Goal: Task Accomplishment & Management: Manage account settings

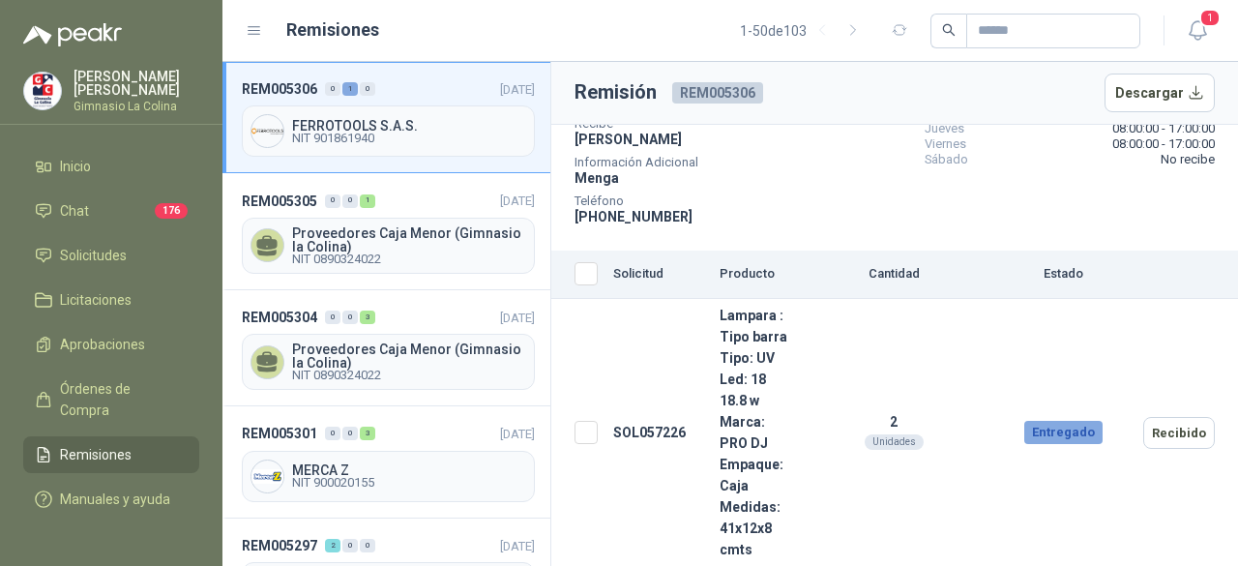
scroll to position [213, 0]
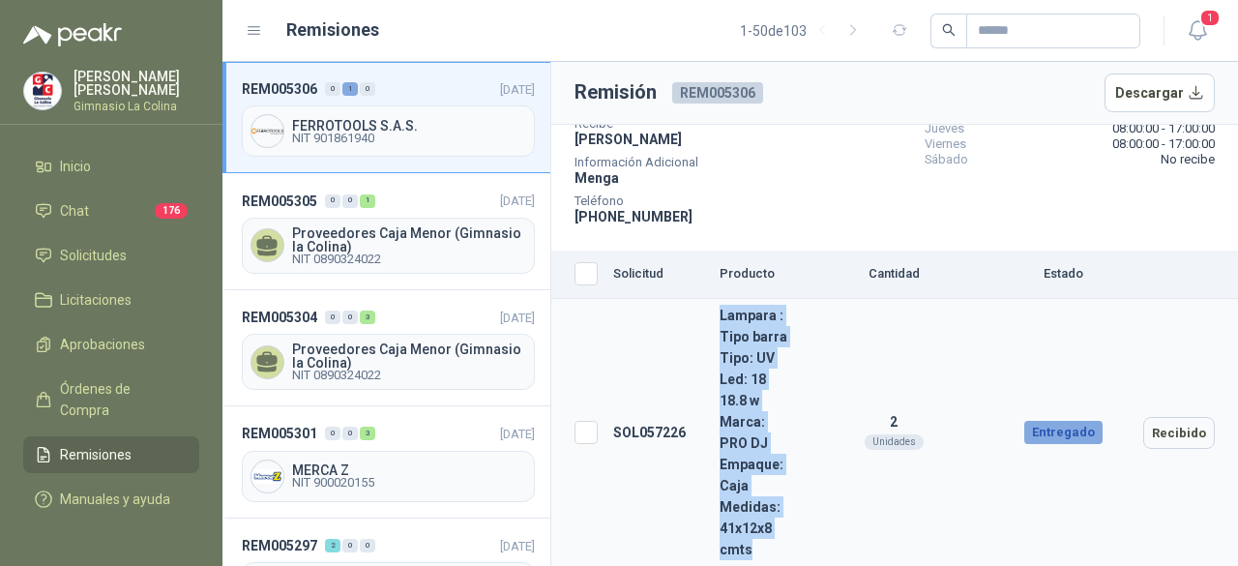
drag, startPoint x: 758, startPoint y: 552, endPoint x: 711, endPoint y: 292, distance: 264.4
click at [712, 299] on td "Lampara : Tipo barra Tipo: UV Led: 18 18.8 w Marca: PRO DJ Empaque: Caja Medida…" at bounding box center [754, 433] width 85 height 268
copy td "Lampara : Tipo barra Tipo: UV Led: 18 18.8 w Marca: PRO DJ Empaque: Caja Medida…"
click at [1175, 426] on button "Recibido" at bounding box center [1179, 433] width 72 height 32
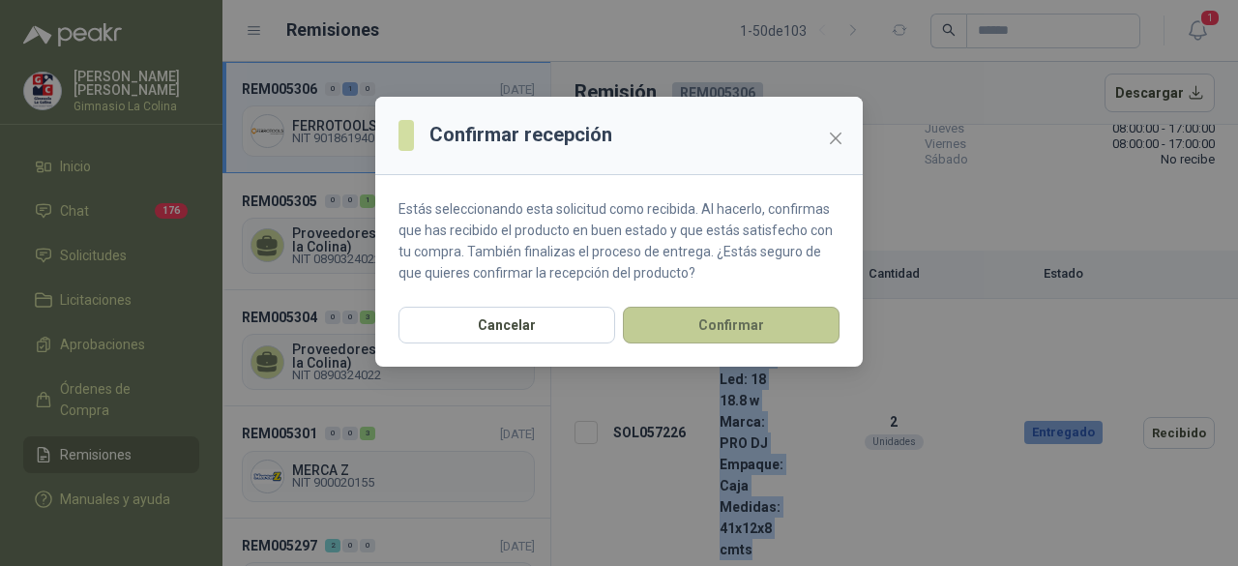
click at [725, 324] on button "Confirmar" at bounding box center [731, 325] width 217 height 37
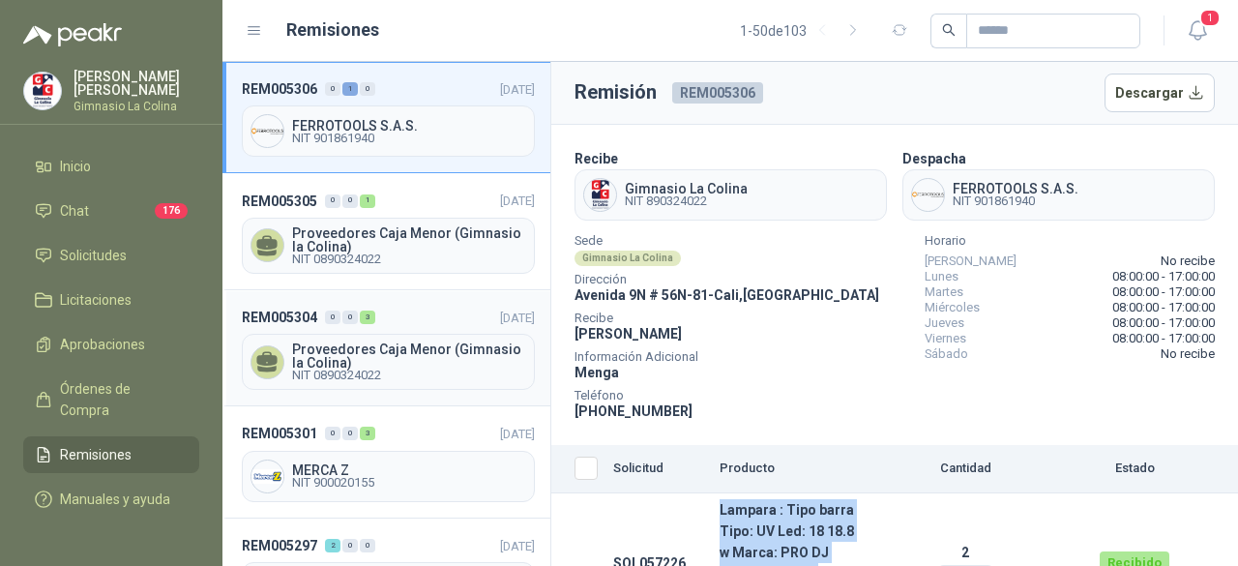
scroll to position [0, 0]
click at [392, 122] on span "FERROTOOLS S.A.S." at bounding box center [409, 126] width 234 height 14
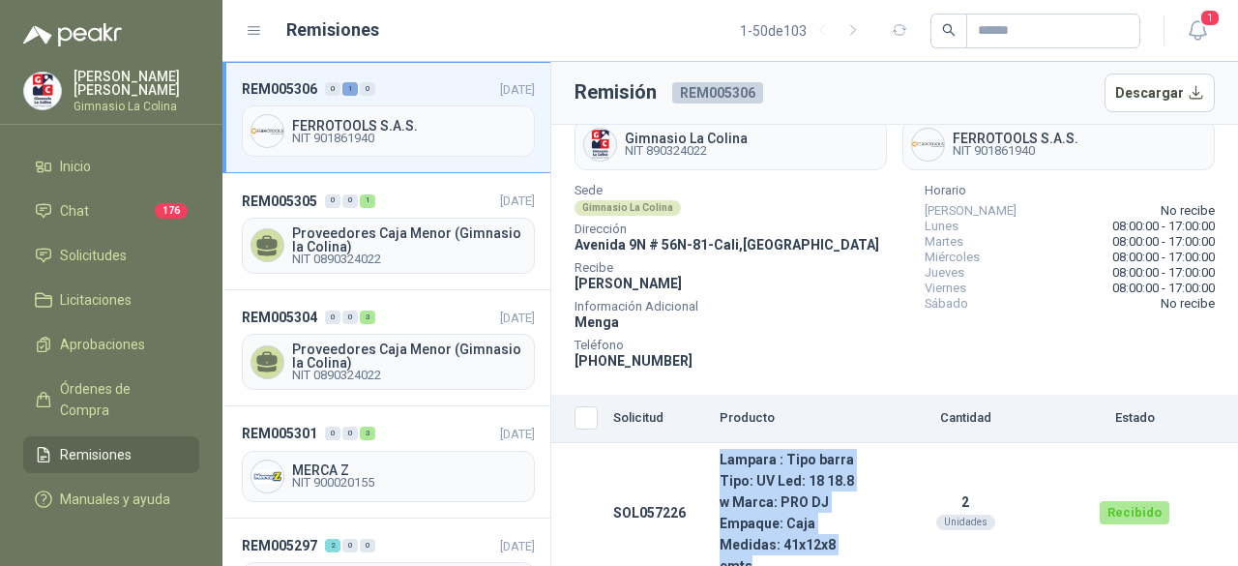
scroll to position [64, 0]
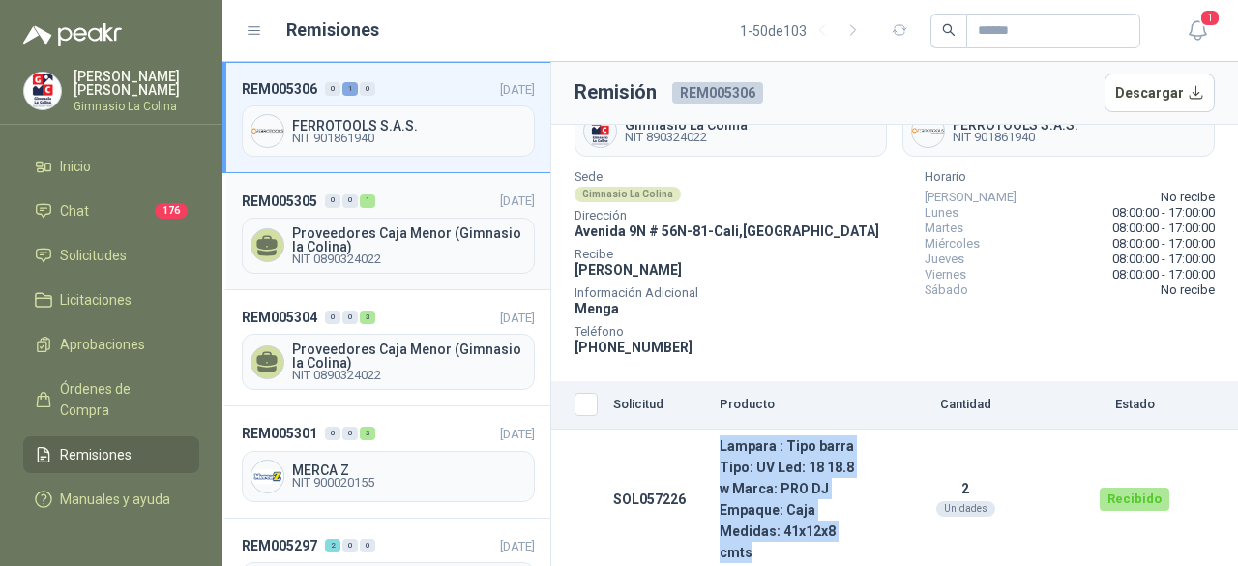
click at [348, 248] on span "Proveedores Caja Menor (Gimnasio la Colina)" at bounding box center [409, 239] width 234 height 27
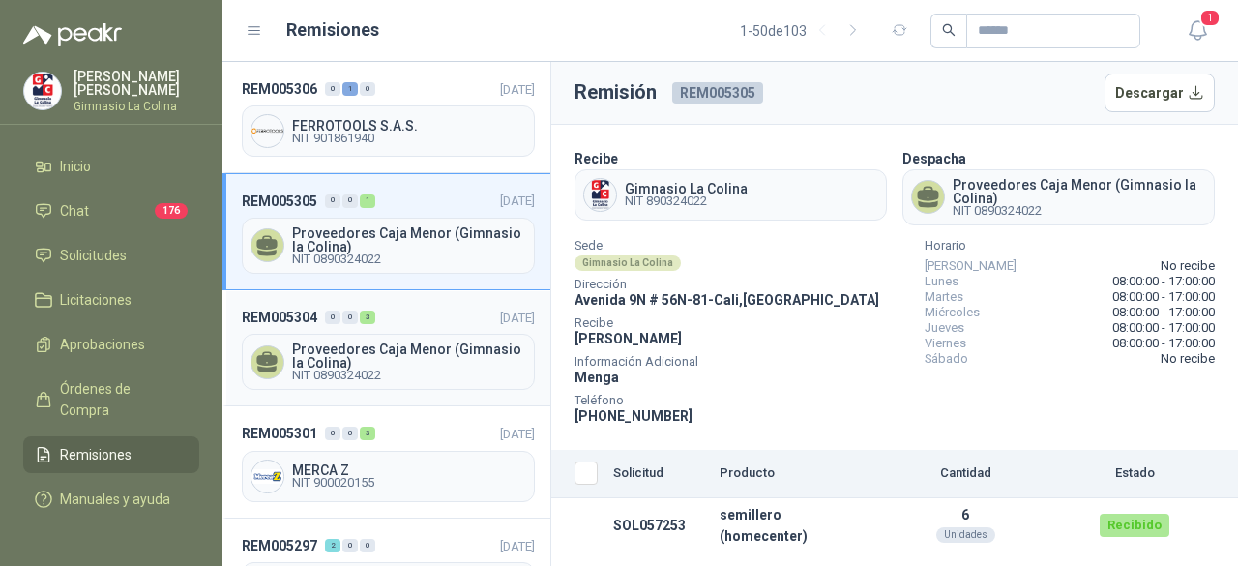
click at [358, 347] on span "Proveedores Caja Menor (Gimnasio la Colina)" at bounding box center [409, 355] width 234 height 27
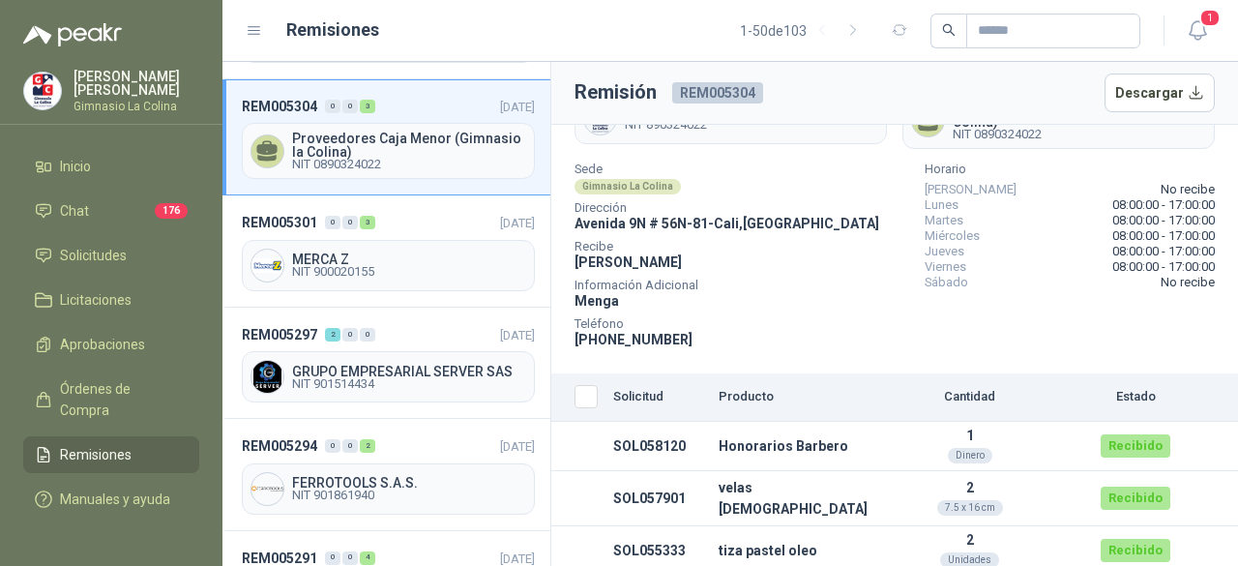
scroll to position [290, 0]
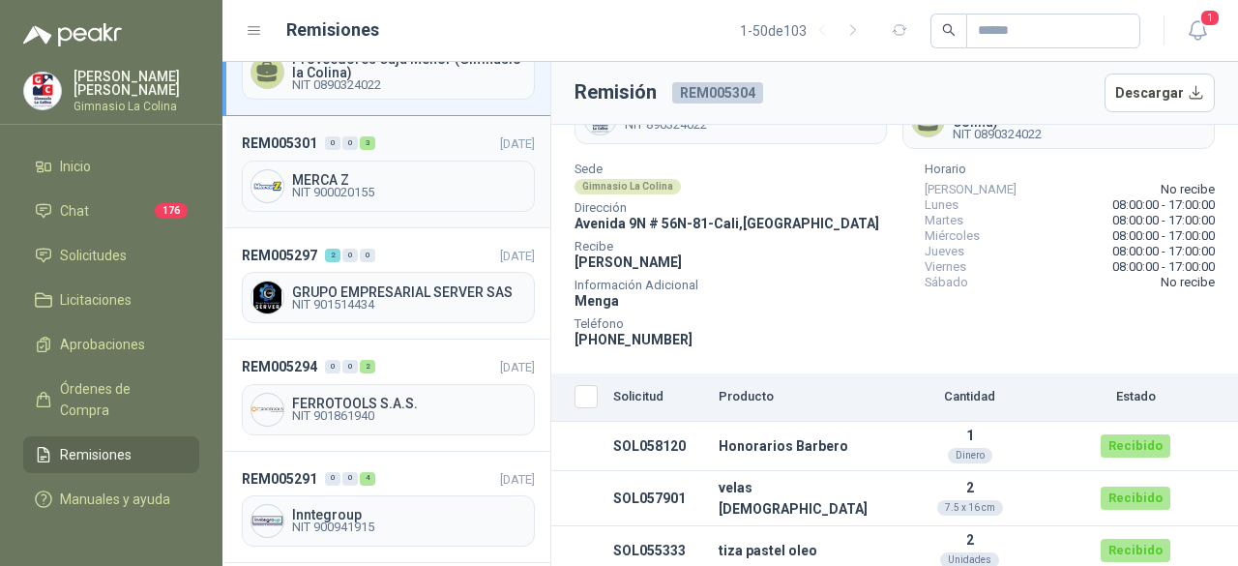
click at [337, 187] on span "NIT 900020155" at bounding box center [409, 193] width 234 height 12
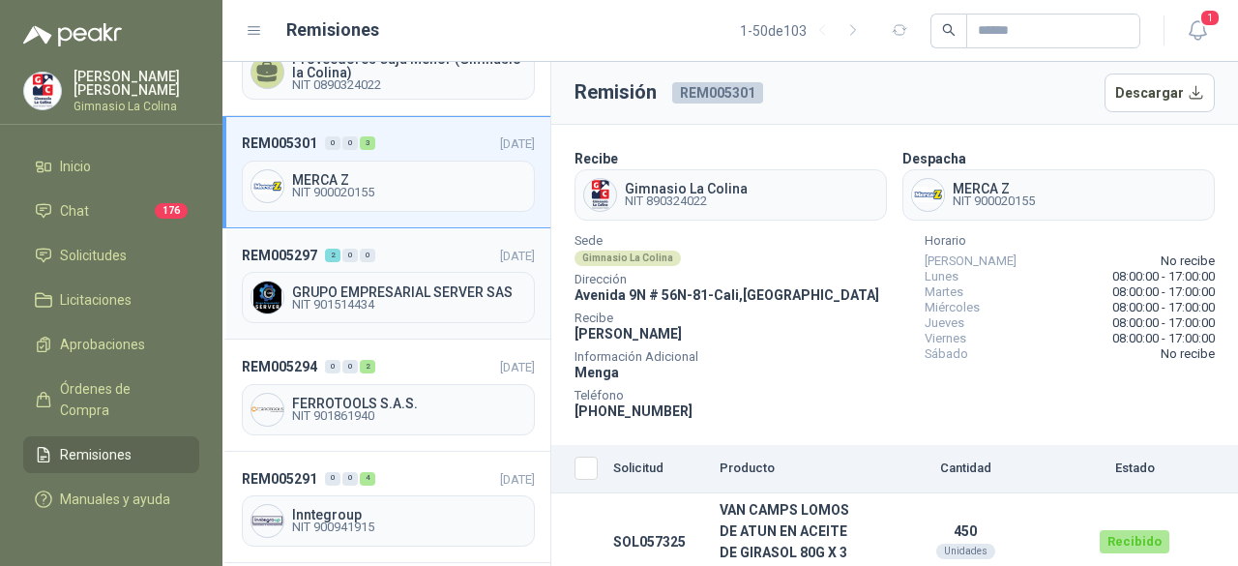
click at [404, 288] on span "GRUPO EMPRESARIAL SERVER SAS" at bounding box center [409, 292] width 234 height 14
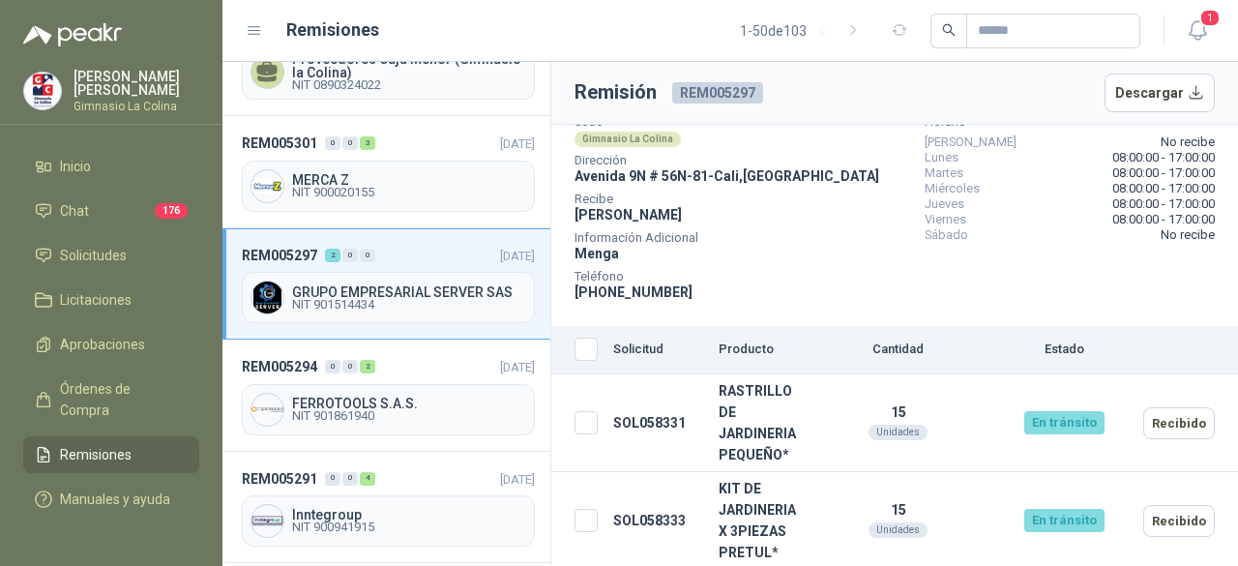
scroll to position [387, 0]
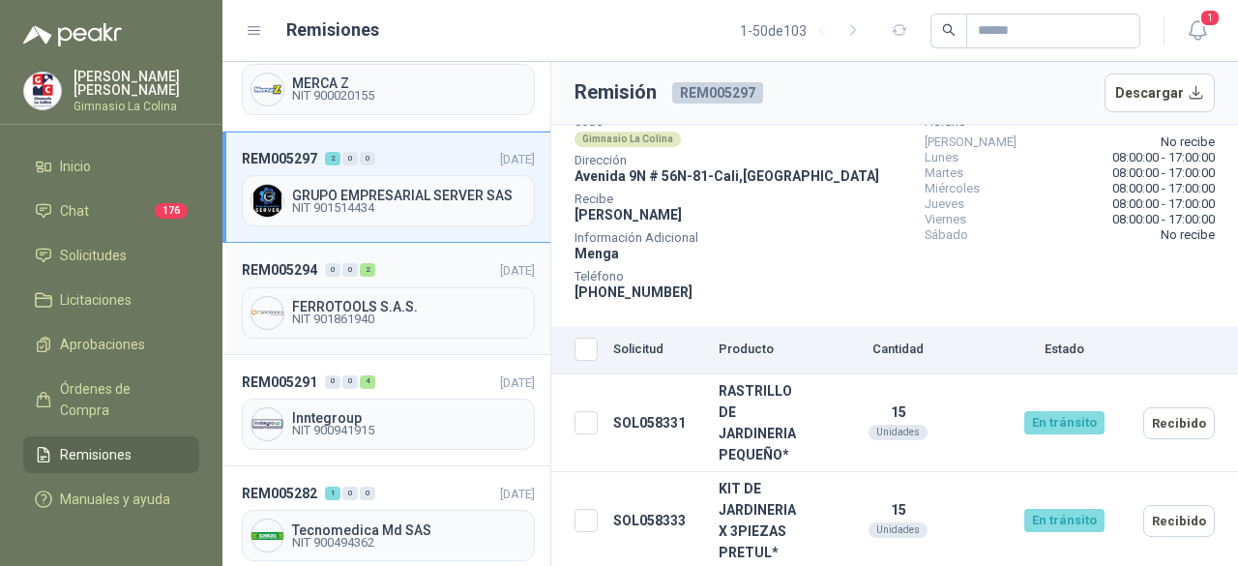
click at [337, 300] on span "FERROTOOLS S.A.S." at bounding box center [409, 307] width 234 height 14
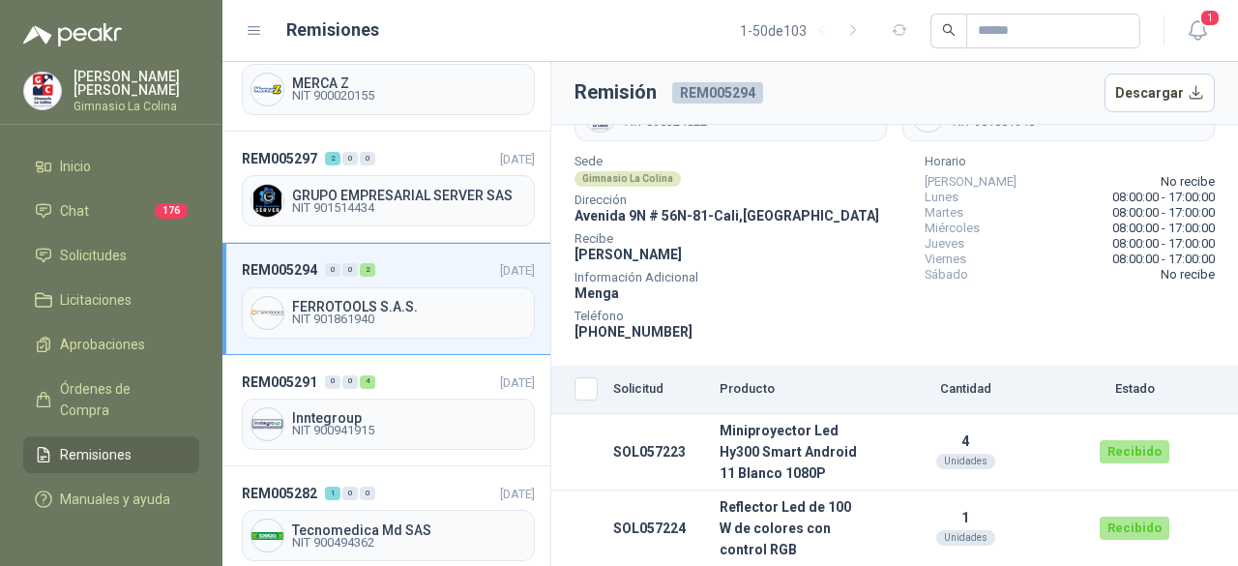
scroll to position [98, 0]
click at [439, 413] on span "Inntegroup" at bounding box center [409, 418] width 234 height 14
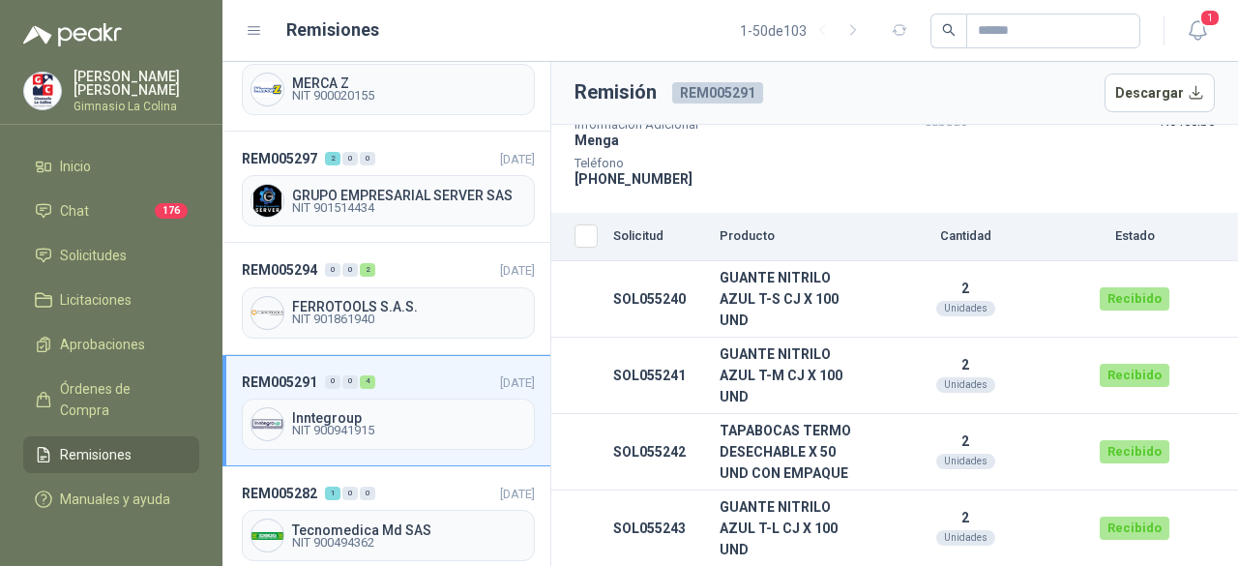
scroll to position [580, 0]
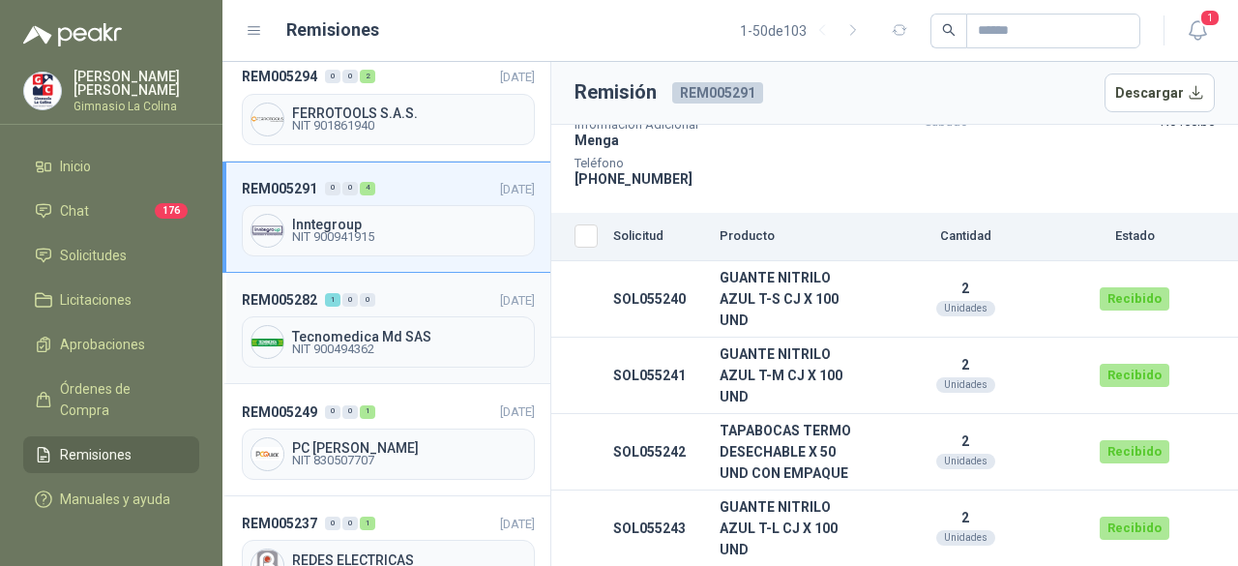
click at [362, 330] on span "Tecnomedica Md SAS" at bounding box center [409, 337] width 234 height 14
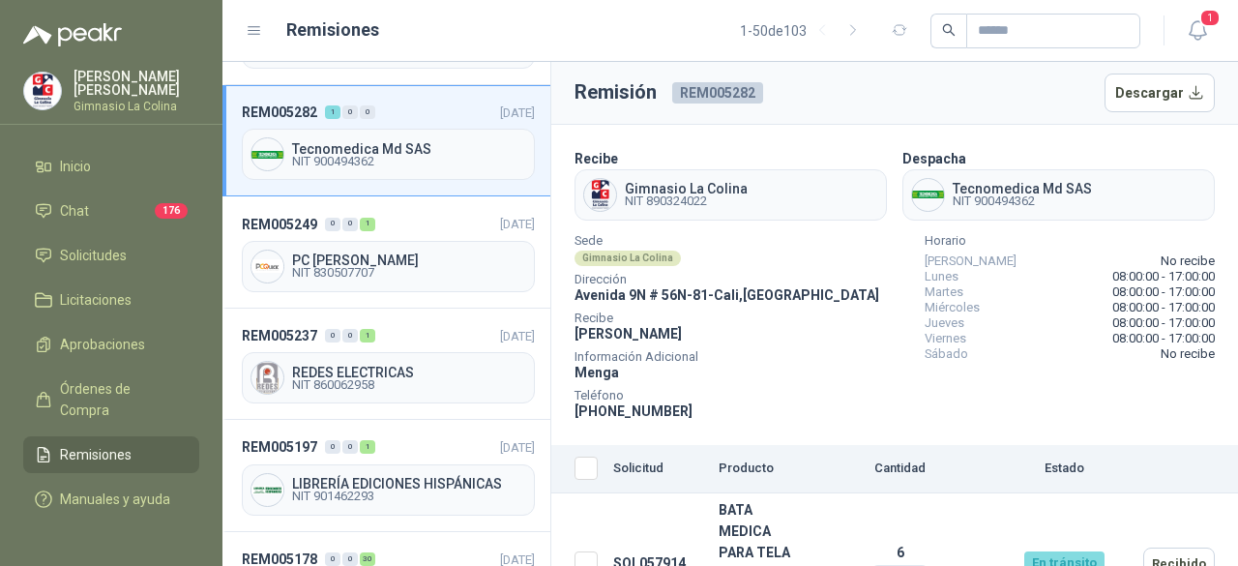
scroll to position [774, 0]
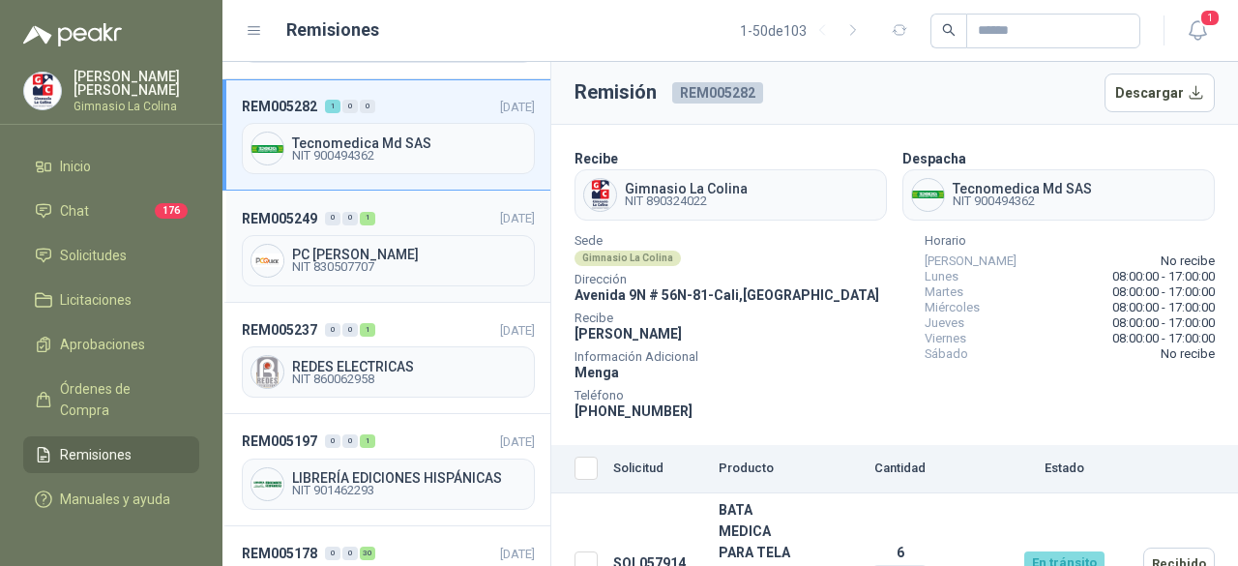
click at [346, 261] on span "NIT 830507707" at bounding box center [409, 267] width 234 height 12
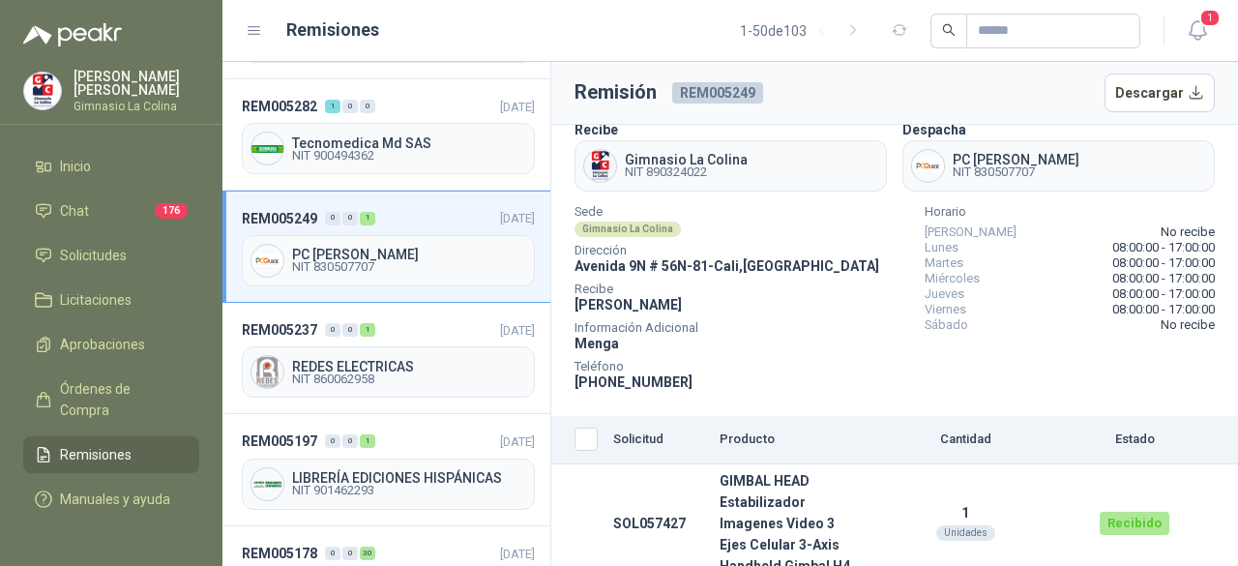
scroll to position [43, 0]
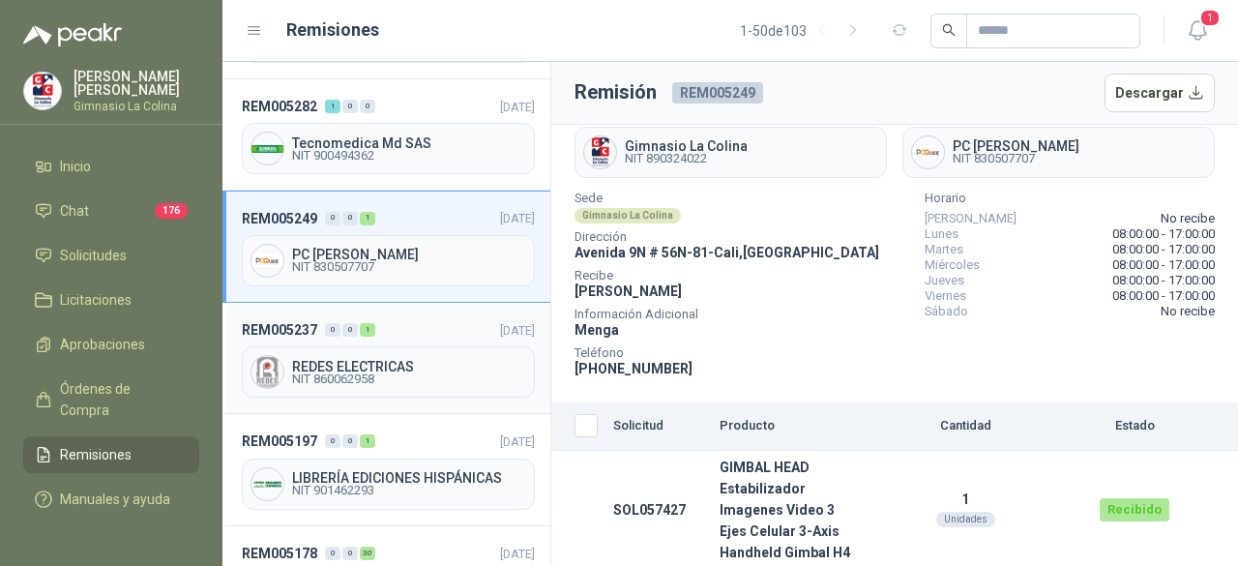
click at [359, 360] on span "REDES ELECTRICAS" at bounding box center [409, 367] width 234 height 14
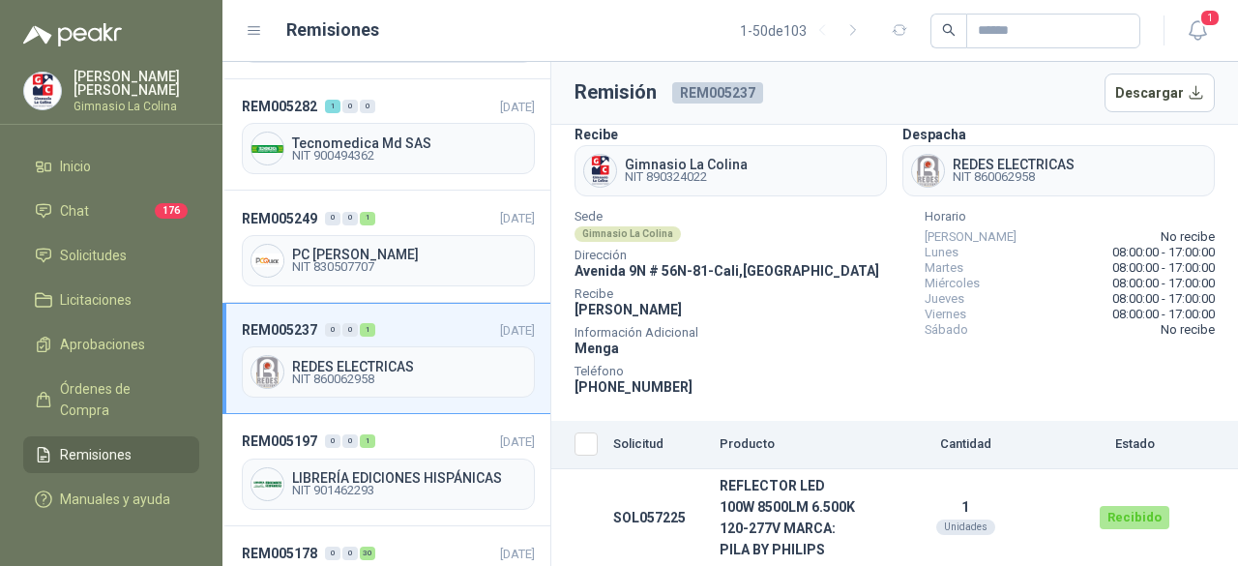
scroll to position [43, 0]
click at [357, 484] on span "NIT 901462293" at bounding box center [409, 490] width 234 height 12
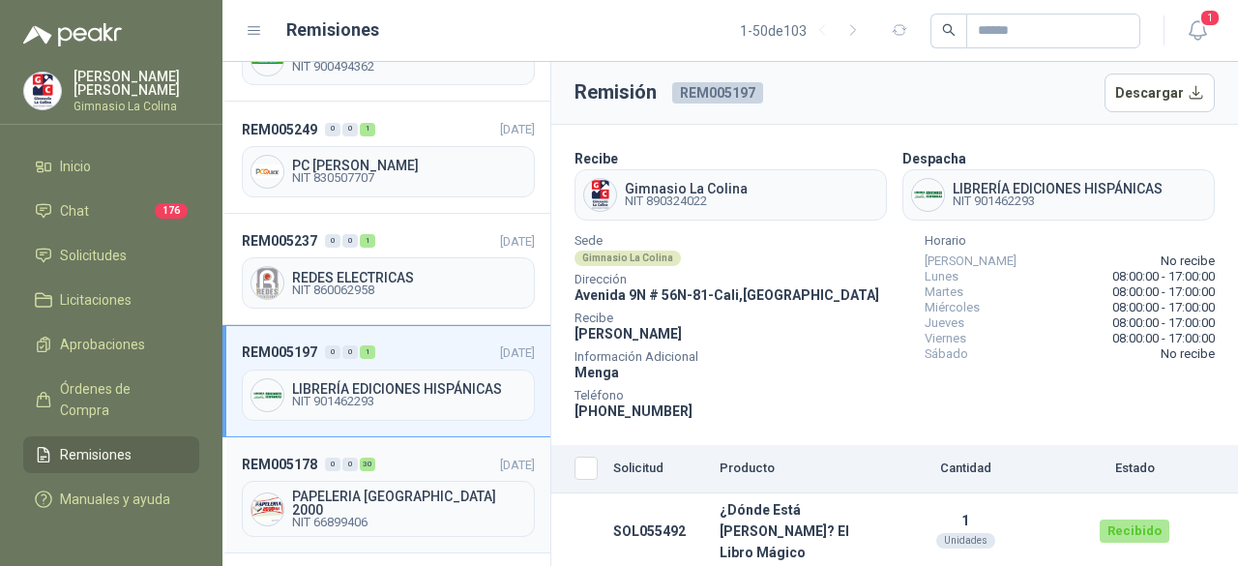
scroll to position [967, 0]
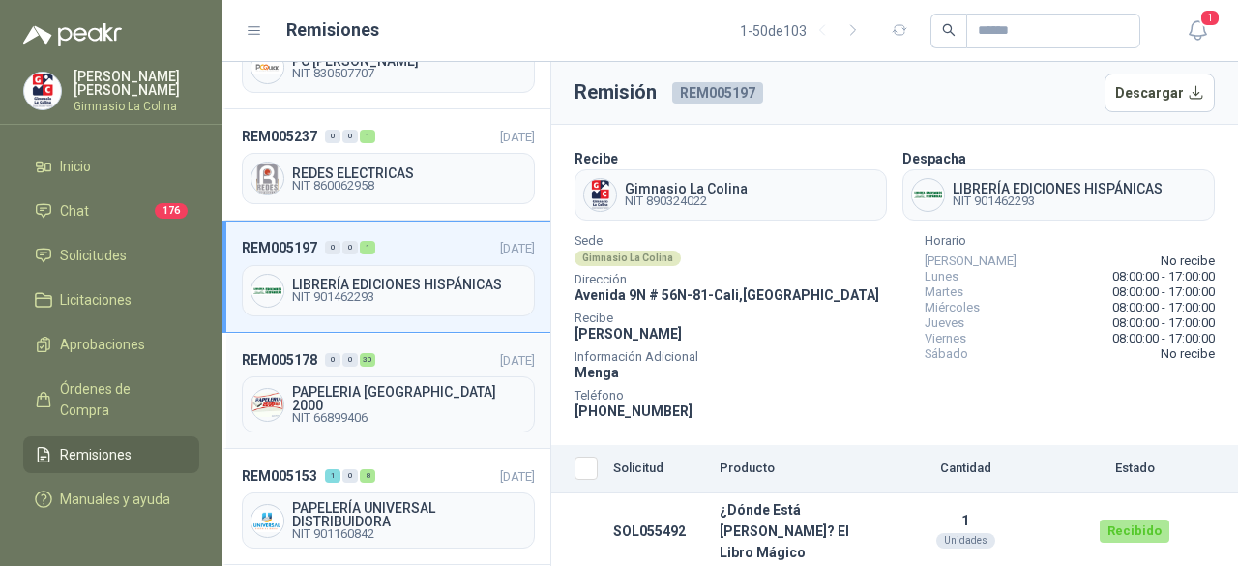
click at [390, 385] on span "PAPELERIA [GEOGRAPHIC_DATA] 2000" at bounding box center [409, 398] width 234 height 27
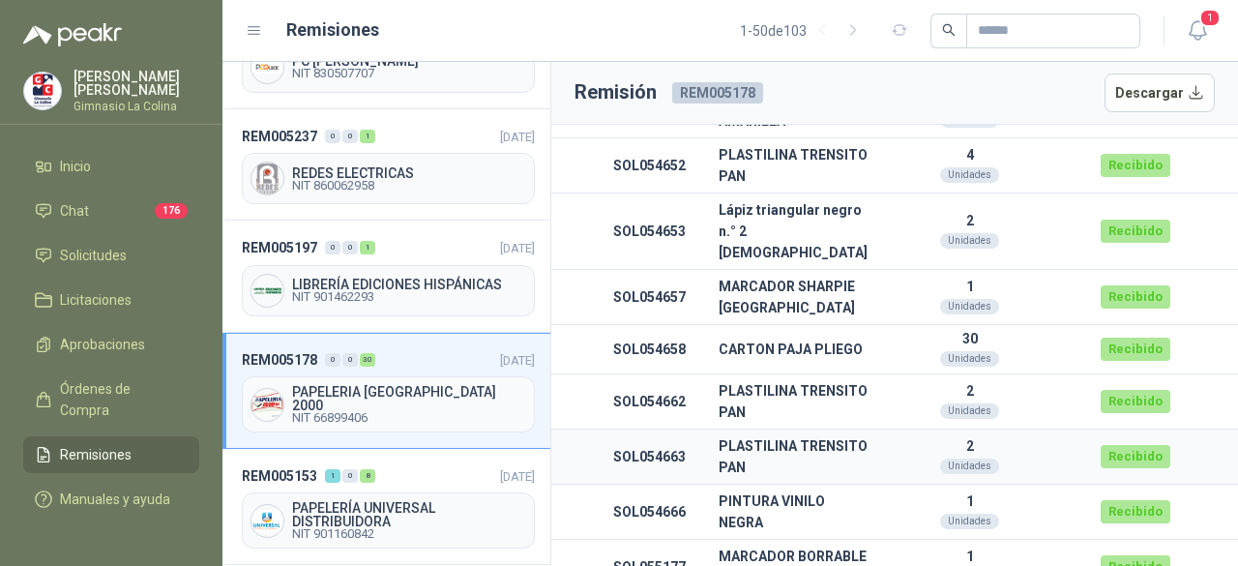
scroll to position [1064, 0]
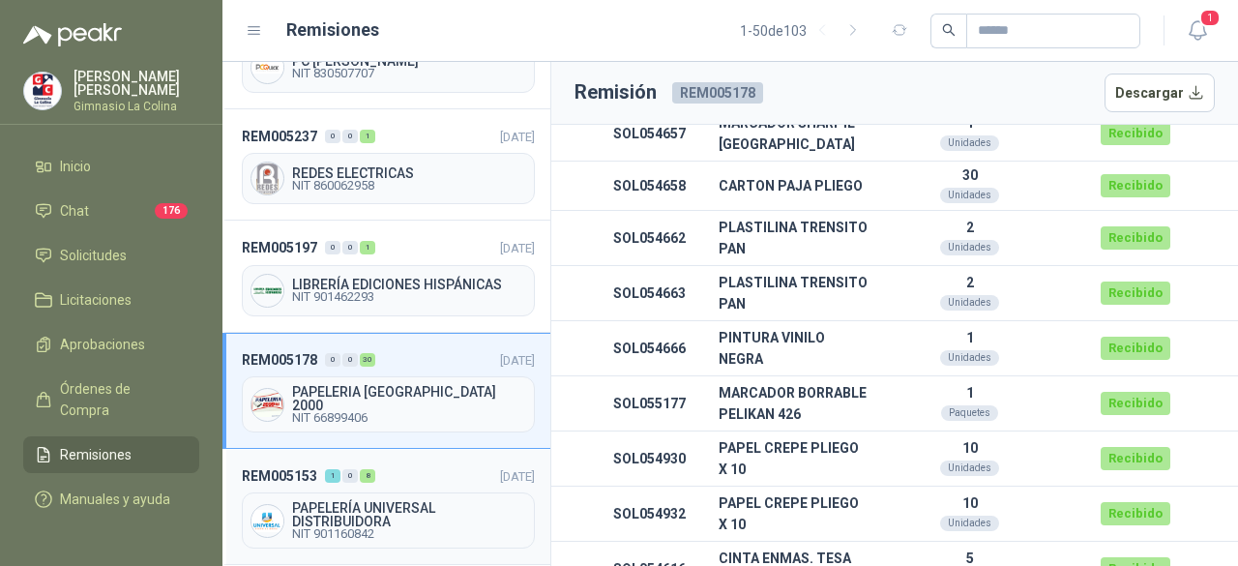
click at [377, 501] on span "PAPELERÍA UNIVERSAL DISTRIBUIDORA" at bounding box center [409, 514] width 234 height 27
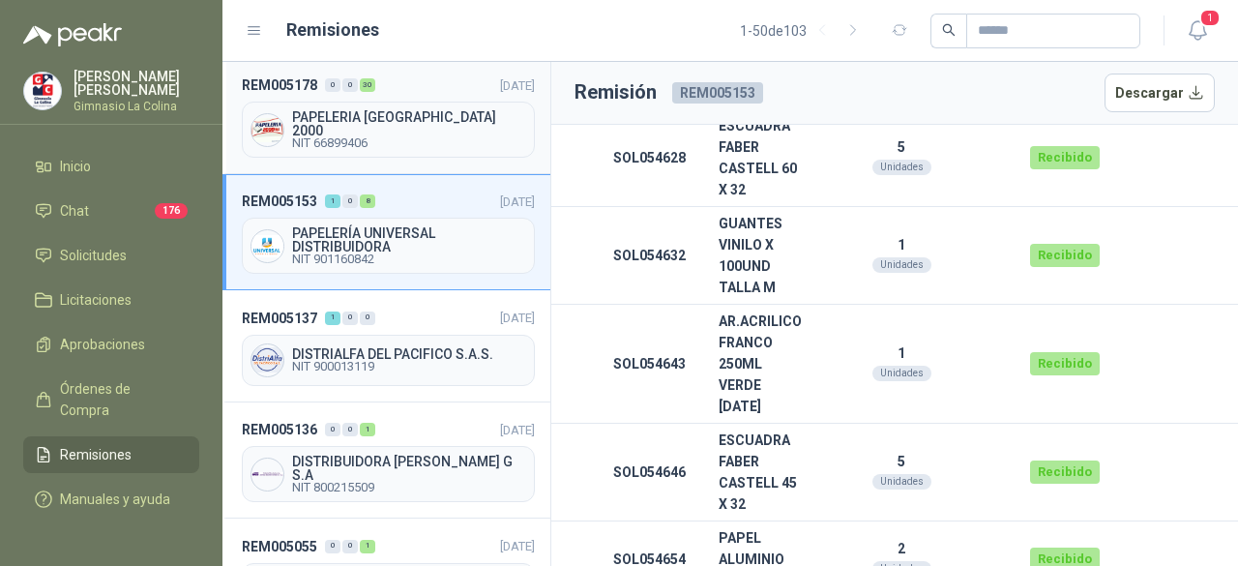
scroll to position [1257, 0]
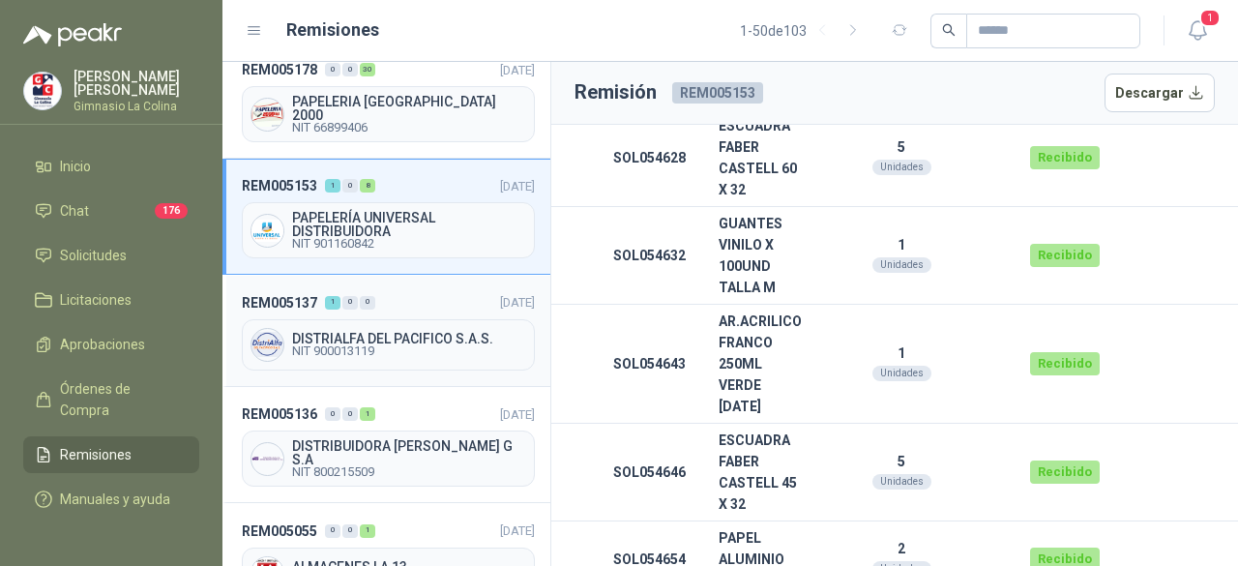
click at [360, 332] on span "DISTRIALFA DEL PACIFICO S.A.S." at bounding box center [409, 339] width 234 height 14
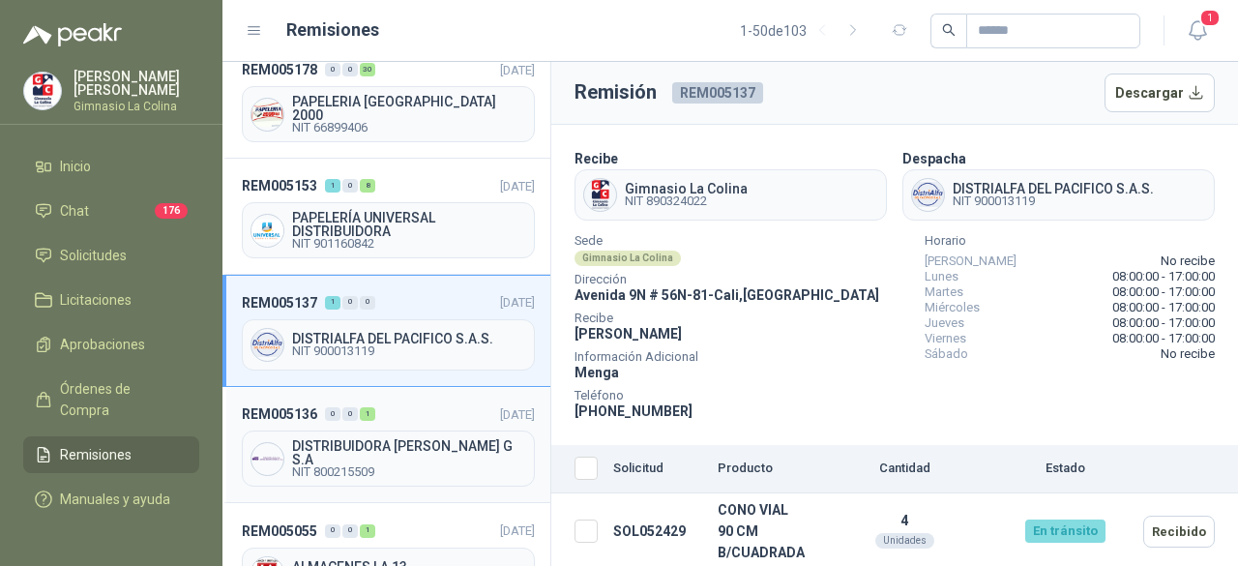
scroll to position [1354, 0]
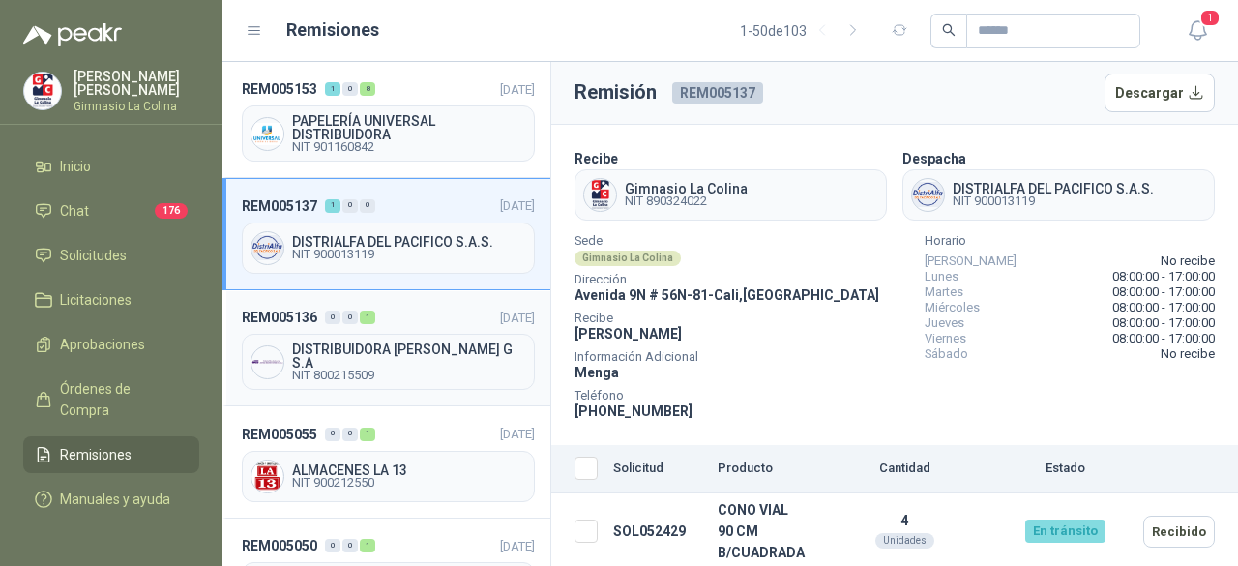
click at [363, 342] on span "DISTRIBUIDORA [PERSON_NAME] G S.A" at bounding box center [409, 355] width 234 height 27
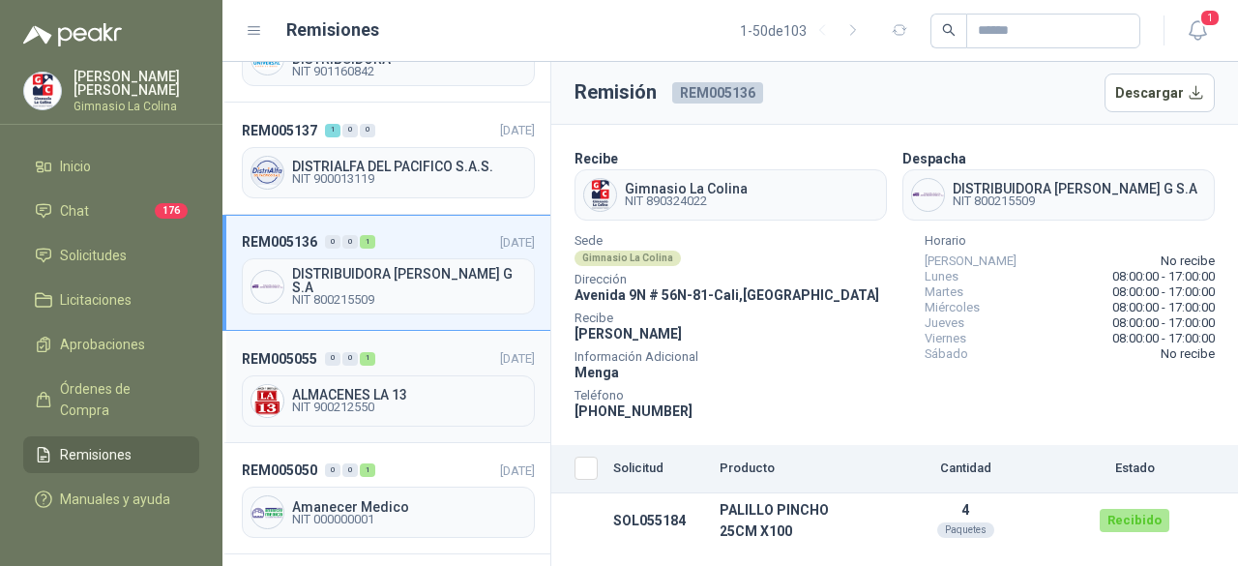
scroll to position [1547, 0]
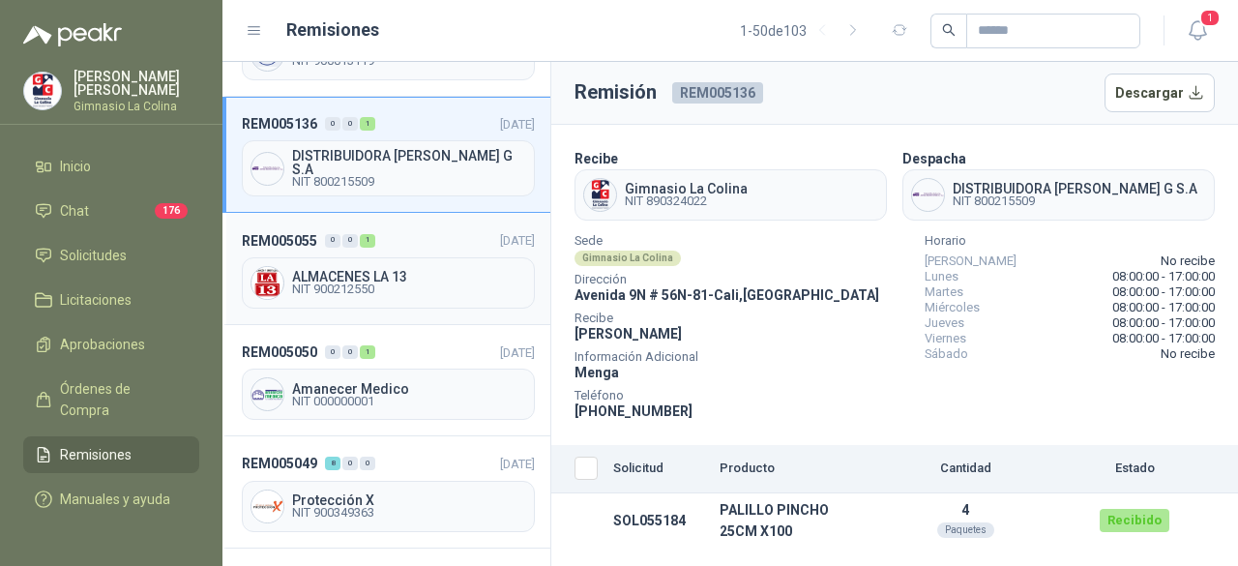
click at [418, 270] on span "ALMACENES LA 13" at bounding box center [409, 277] width 234 height 14
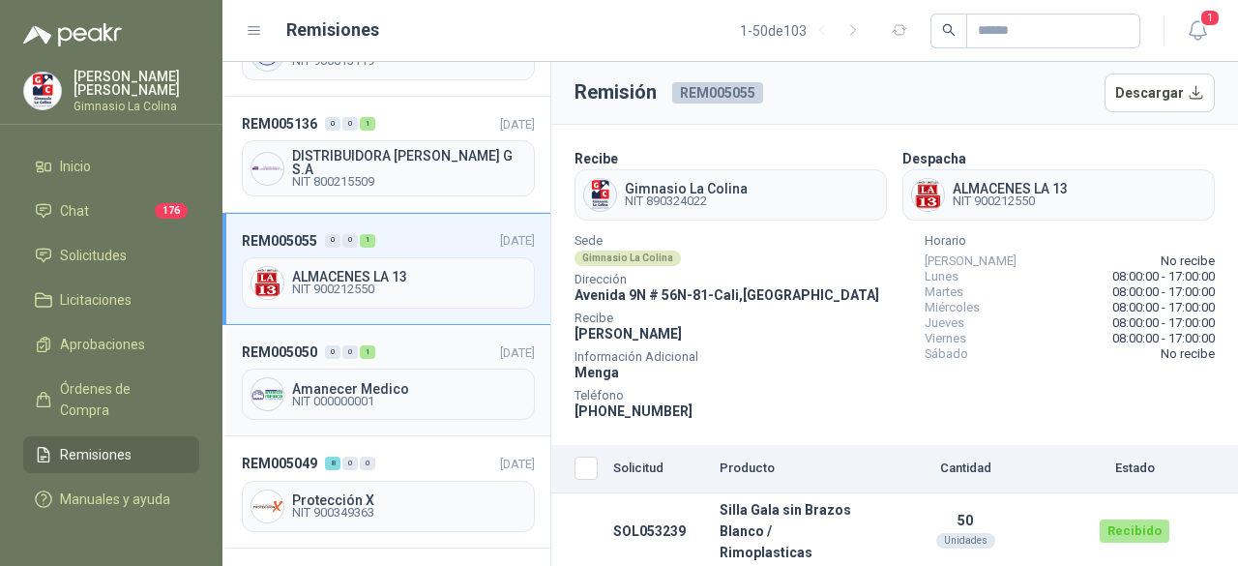
click at [374, 395] on span "NIT 000000001" at bounding box center [409, 401] width 234 height 12
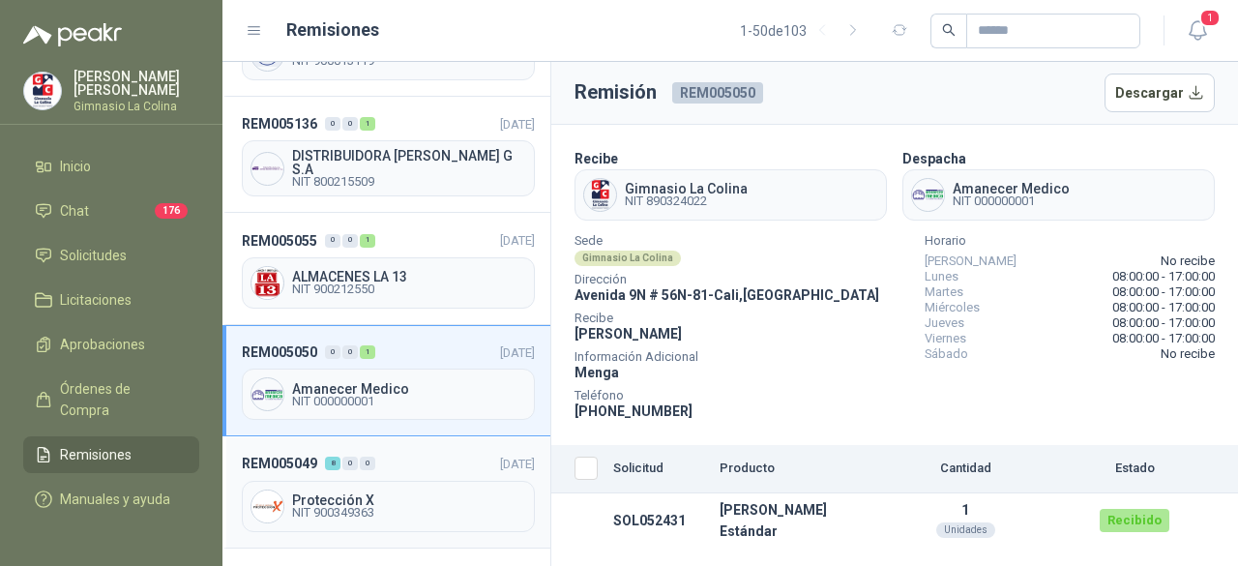
click at [360, 507] on span "NIT 900349363" at bounding box center [409, 513] width 234 height 12
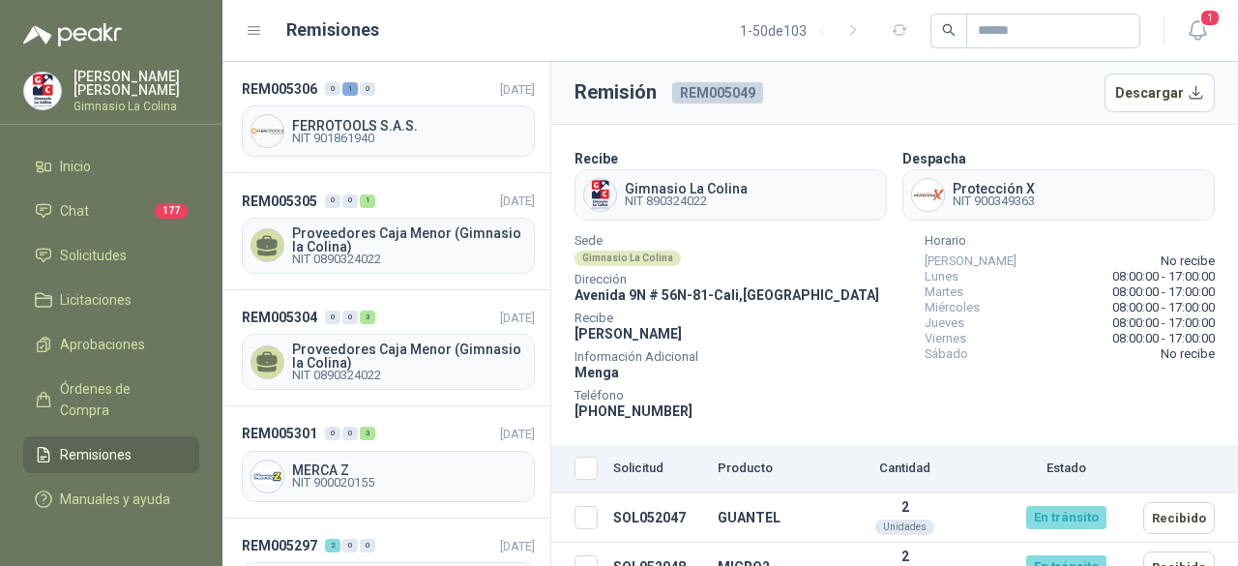
click at [89, 444] on span "Remisiones" at bounding box center [96, 454] width 72 height 21
